Goal: Navigation & Orientation: Find specific page/section

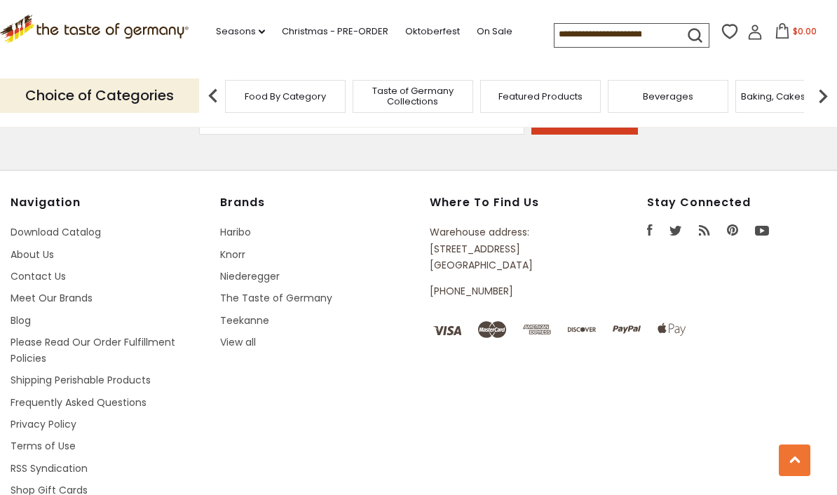
scroll to position [1941, 0]
click at [34, 226] on link "Download Catalog" at bounding box center [56, 233] width 90 height 14
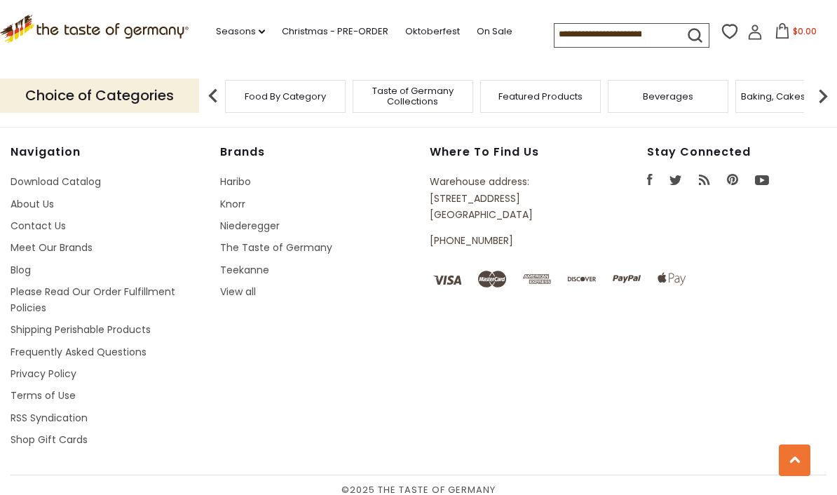
scroll to position [1991, 0]
click at [28, 198] on link "About Us" at bounding box center [32, 205] width 43 height 14
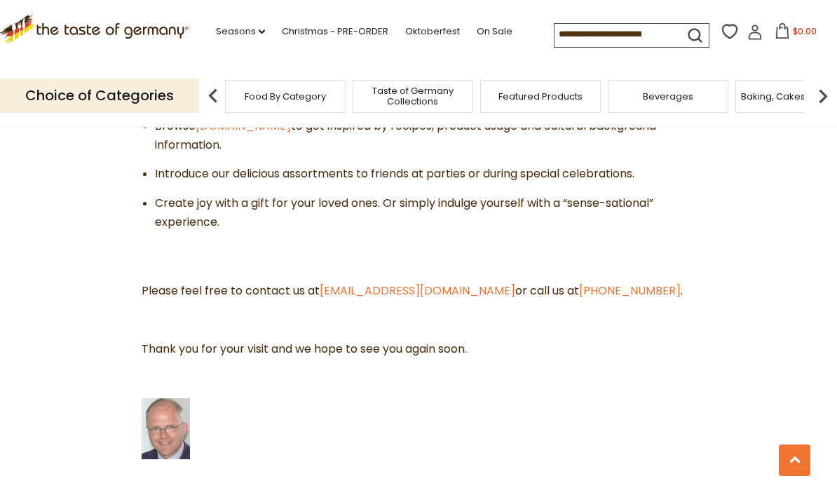
scroll to position [658, 0]
